Goal: Use online tool/utility: Utilize a website feature to perform a specific function

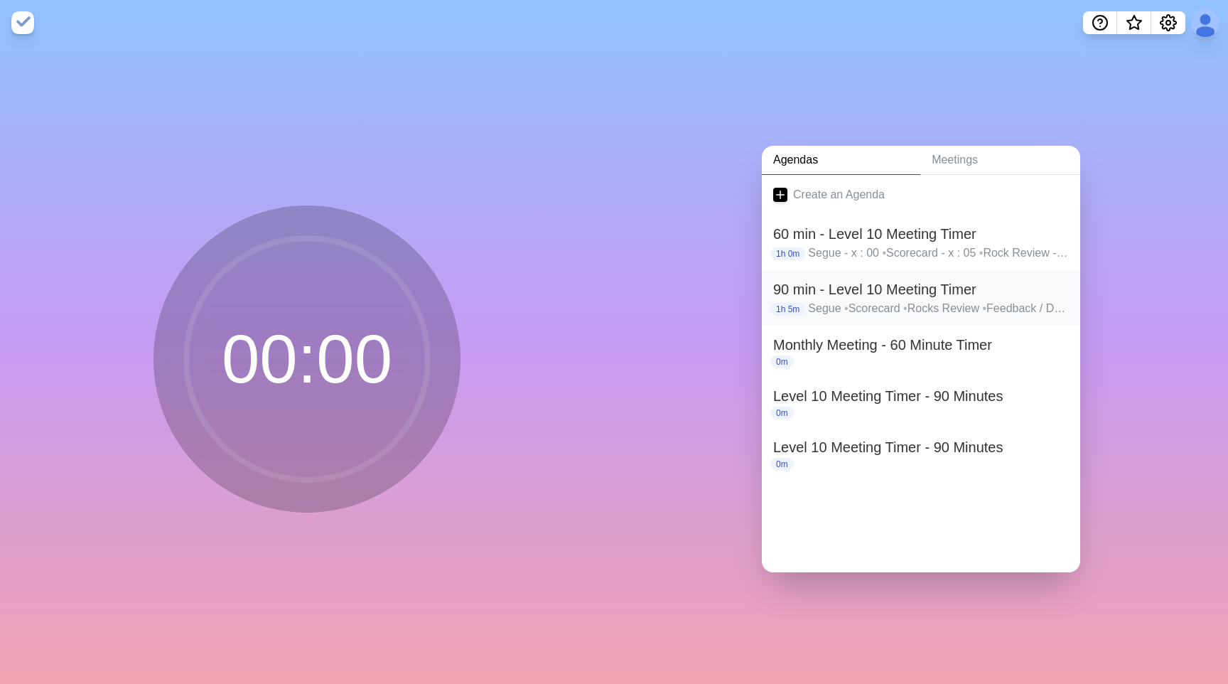
click at [919, 303] on p "Segue • Scorecard • Rocks Review • Feedback / Damage • Actions Completion - fin…" at bounding box center [938, 308] width 261 height 17
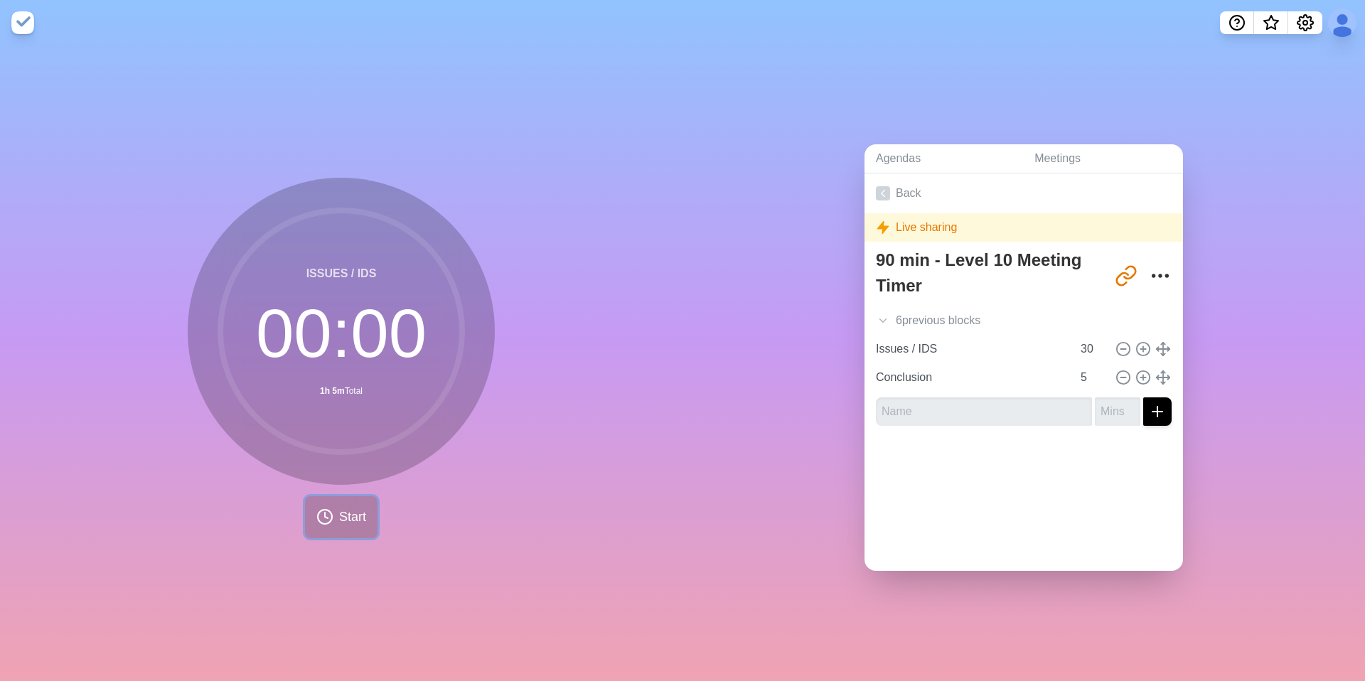
click at [328, 525] on icon at bounding box center [324, 516] width 17 height 17
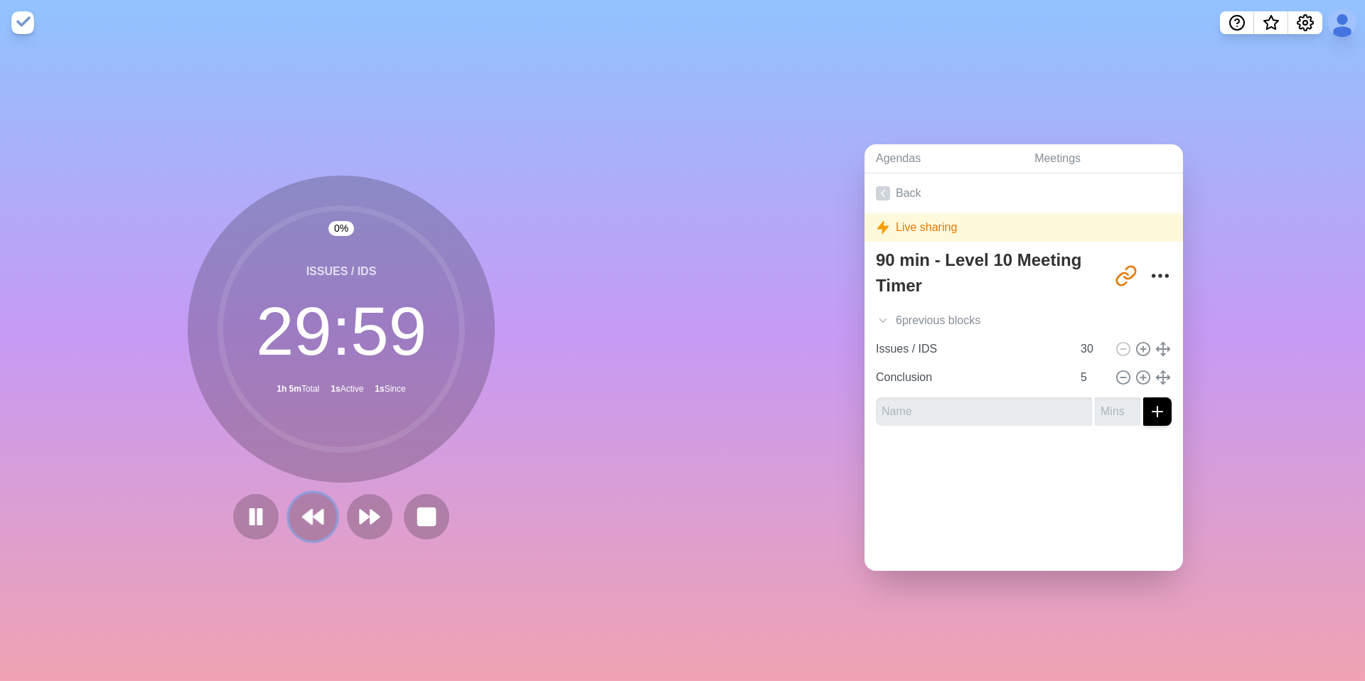
click at [313, 502] on button at bounding box center [313, 517] width 48 height 48
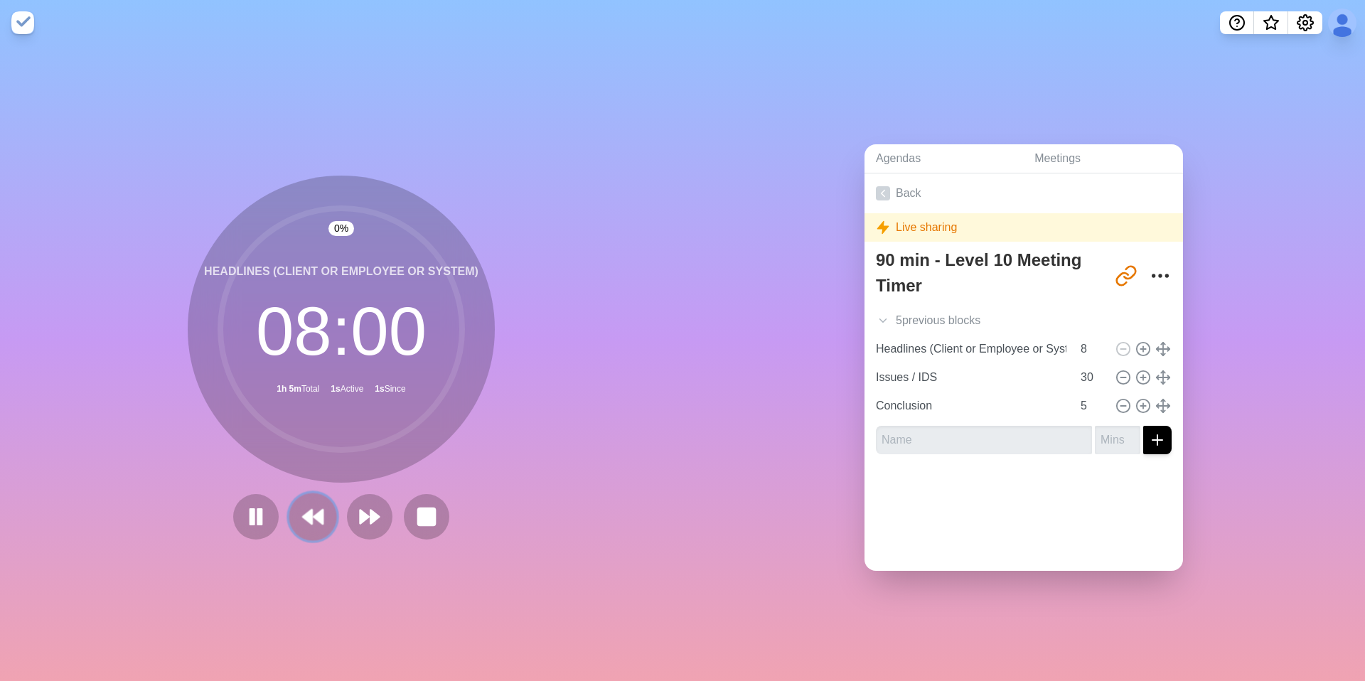
click at [313, 502] on button at bounding box center [313, 517] width 48 height 48
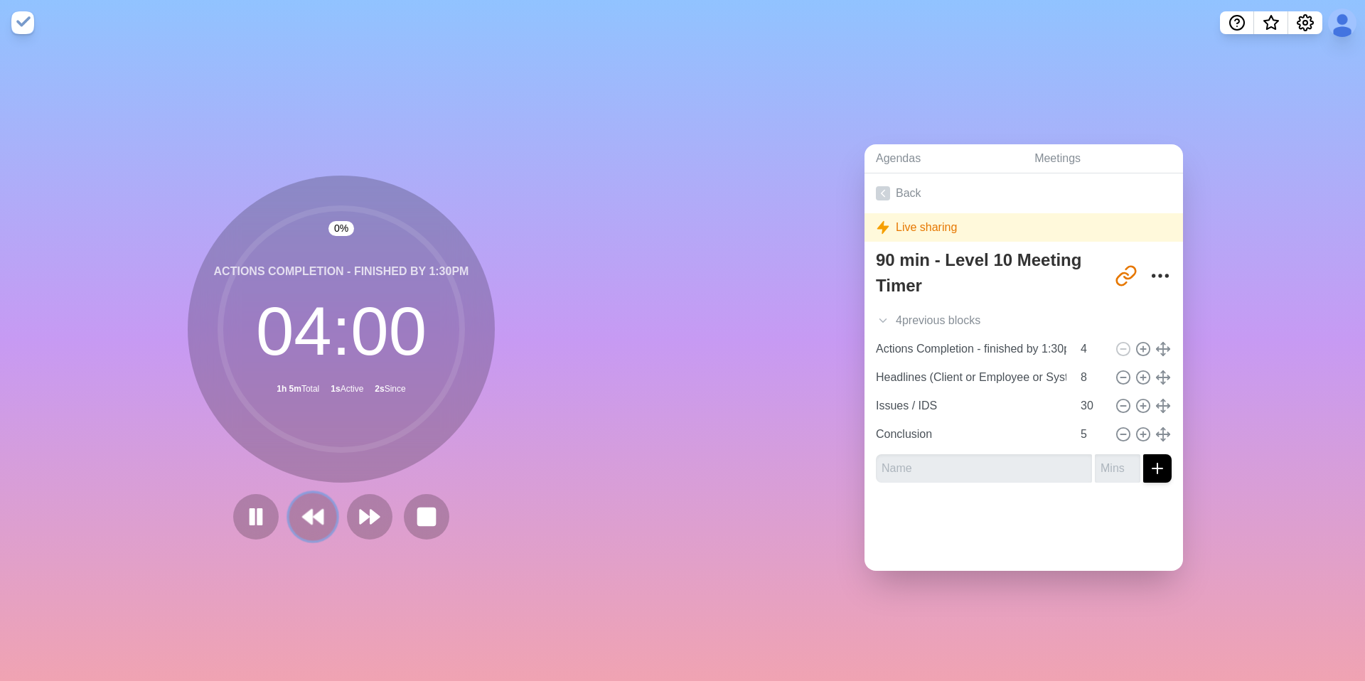
click at [313, 502] on button at bounding box center [313, 517] width 48 height 48
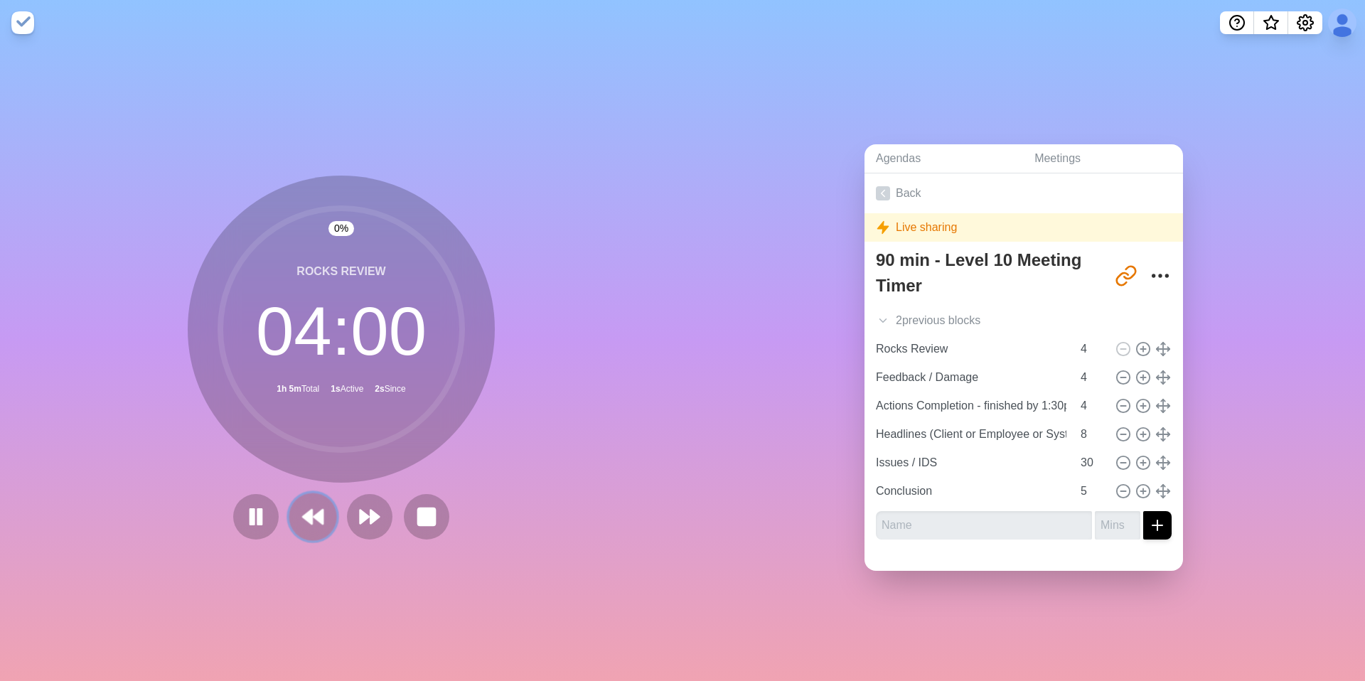
click at [313, 502] on button at bounding box center [313, 517] width 48 height 48
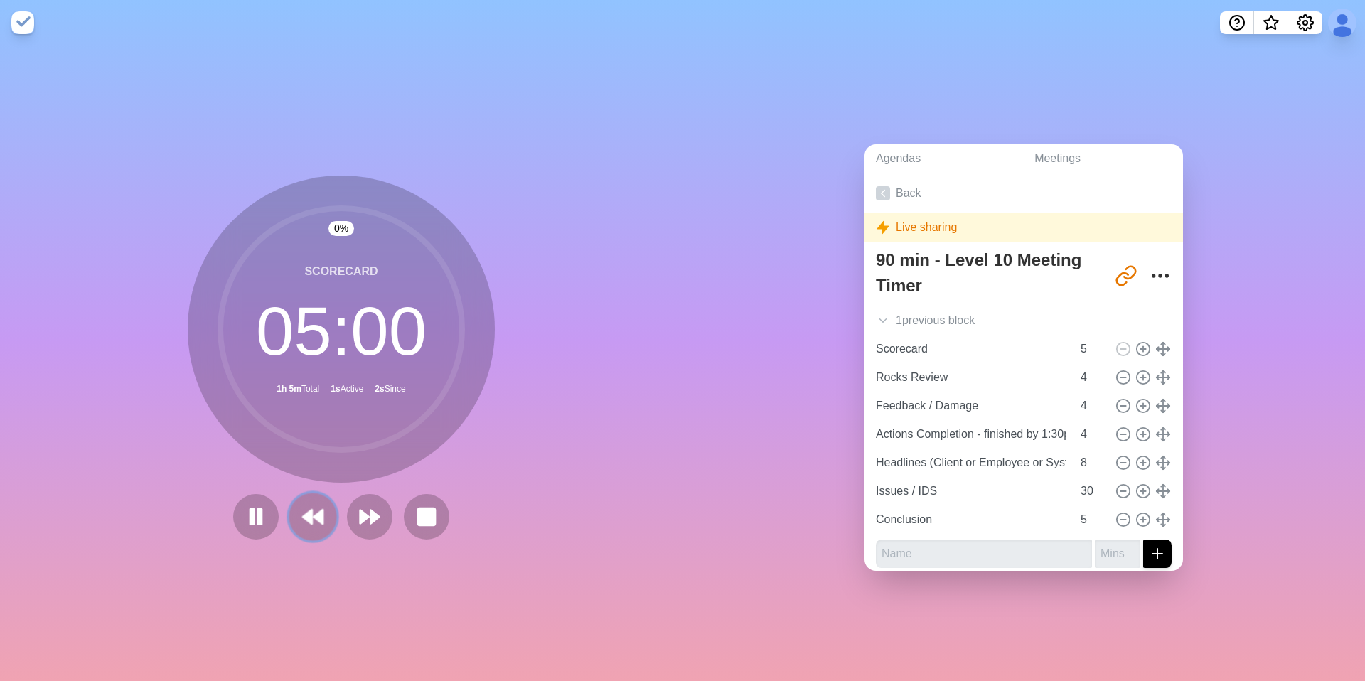
click at [313, 502] on button at bounding box center [313, 517] width 48 height 48
click at [313, 502] on div at bounding box center [340, 516] width 227 height 45
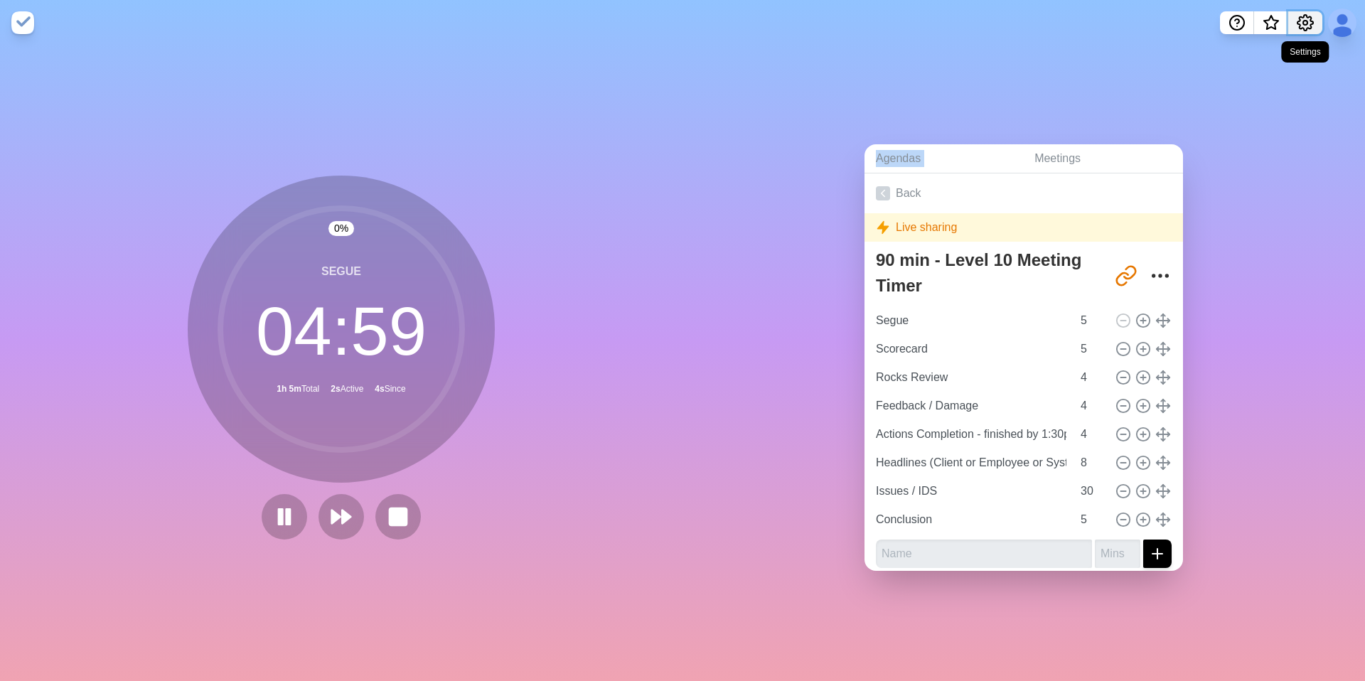
click at [1228, 16] on button "Settings" at bounding box center [1305, 22] width 34 height 23
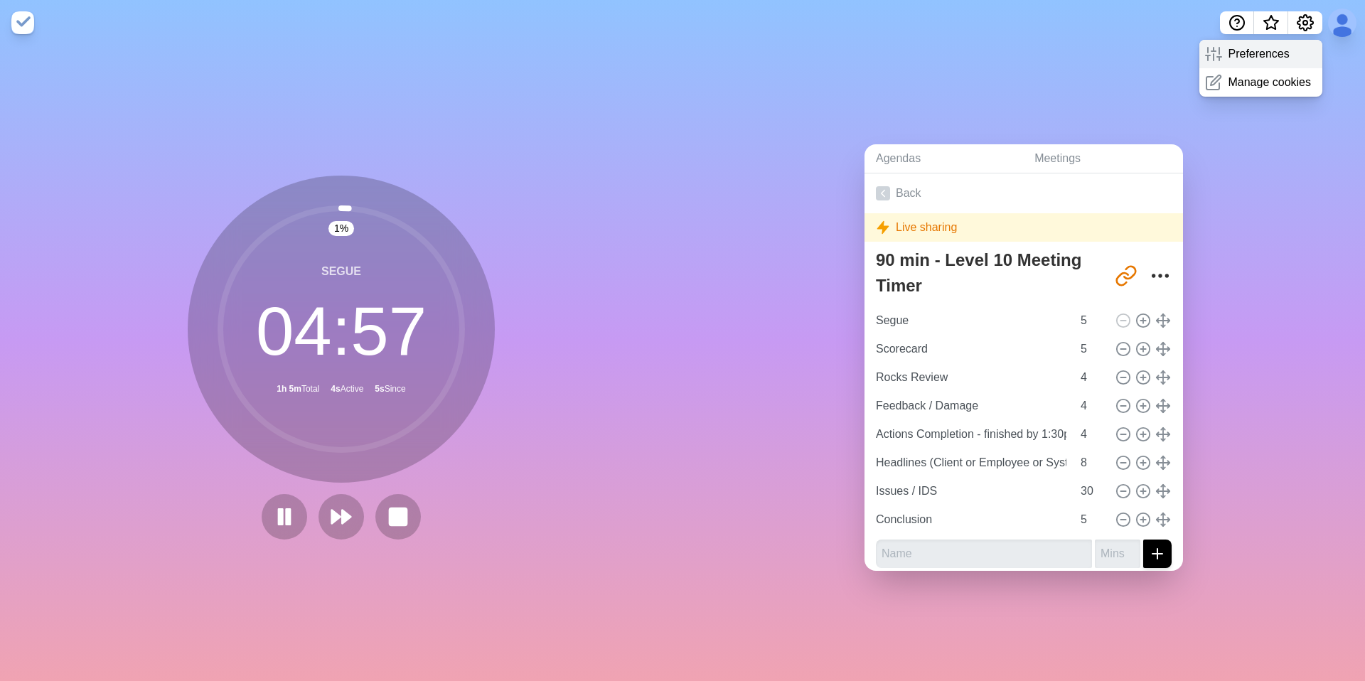
click at [1228, 55] on p "Preferences" at bounding box center [1258, 53] width 61 height 17
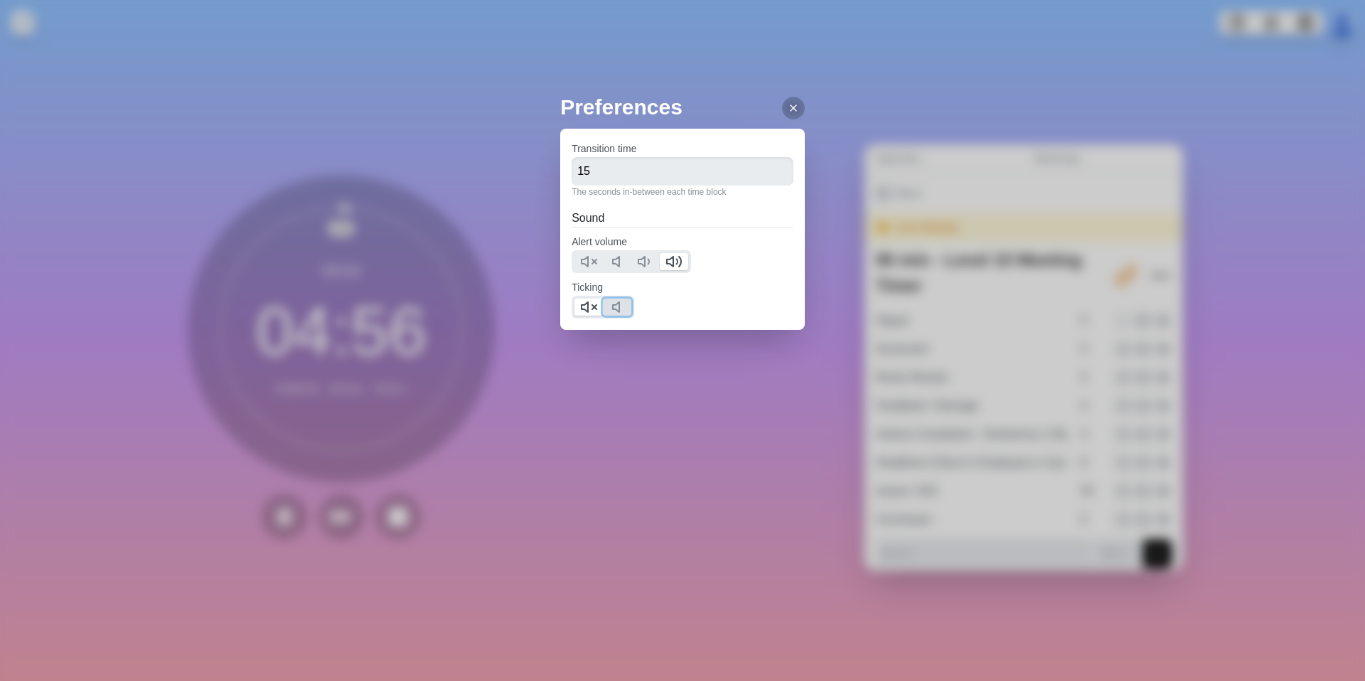
click at [619, 307] on polygon at bounding box center [616, 307] width 6 height 10
click at [593, 307] on icon at bounding box center [588, 307] width 17 height 17
click at [790, 109] on line at bounding box center [793, 108] width 6 height 6
